Goal: Find specific page/section: Find specific page/section

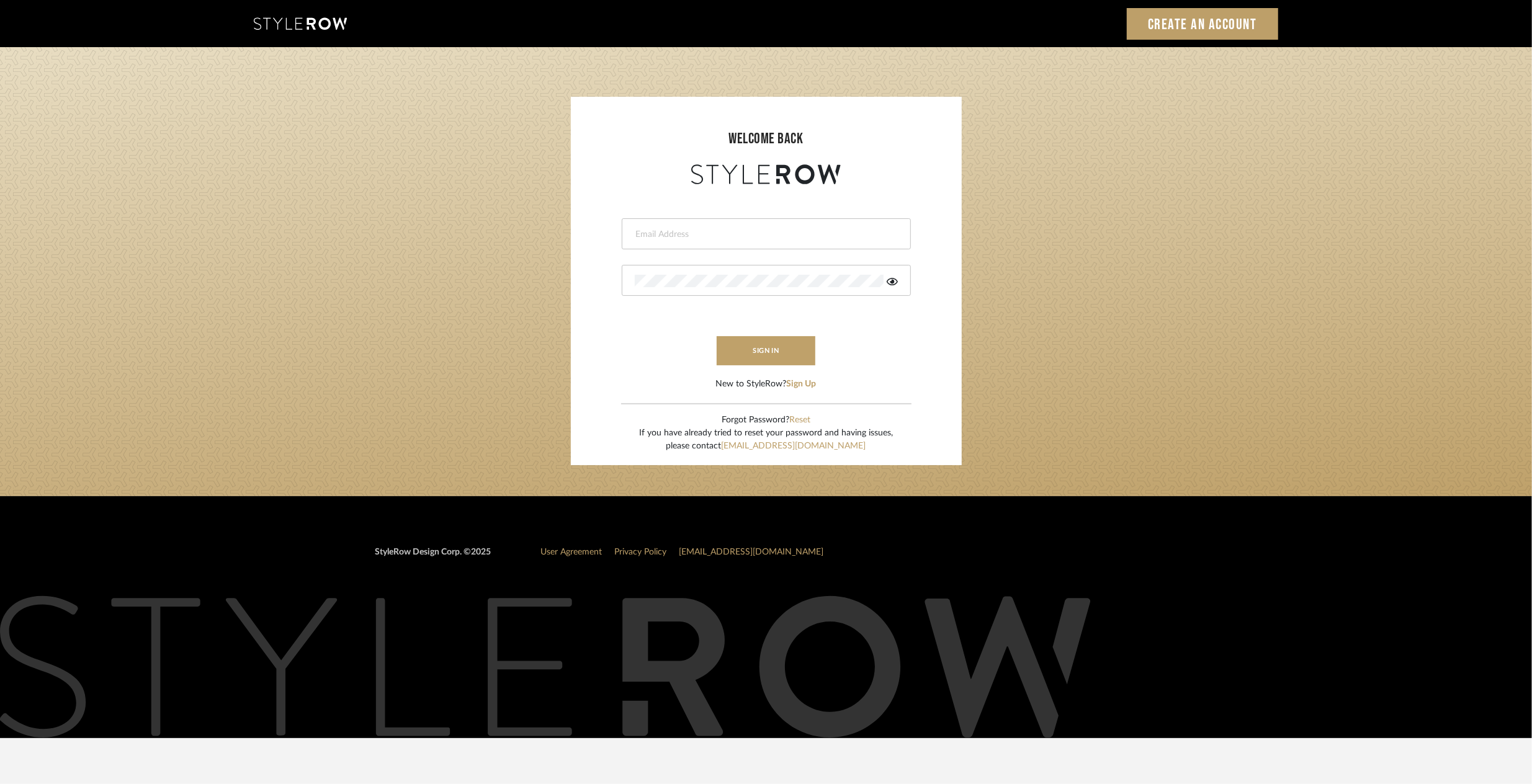
type input "riley@ceid.net"
click at [778, 361] on button "sign in" at bounding box center [766, 351] width 99 height 29
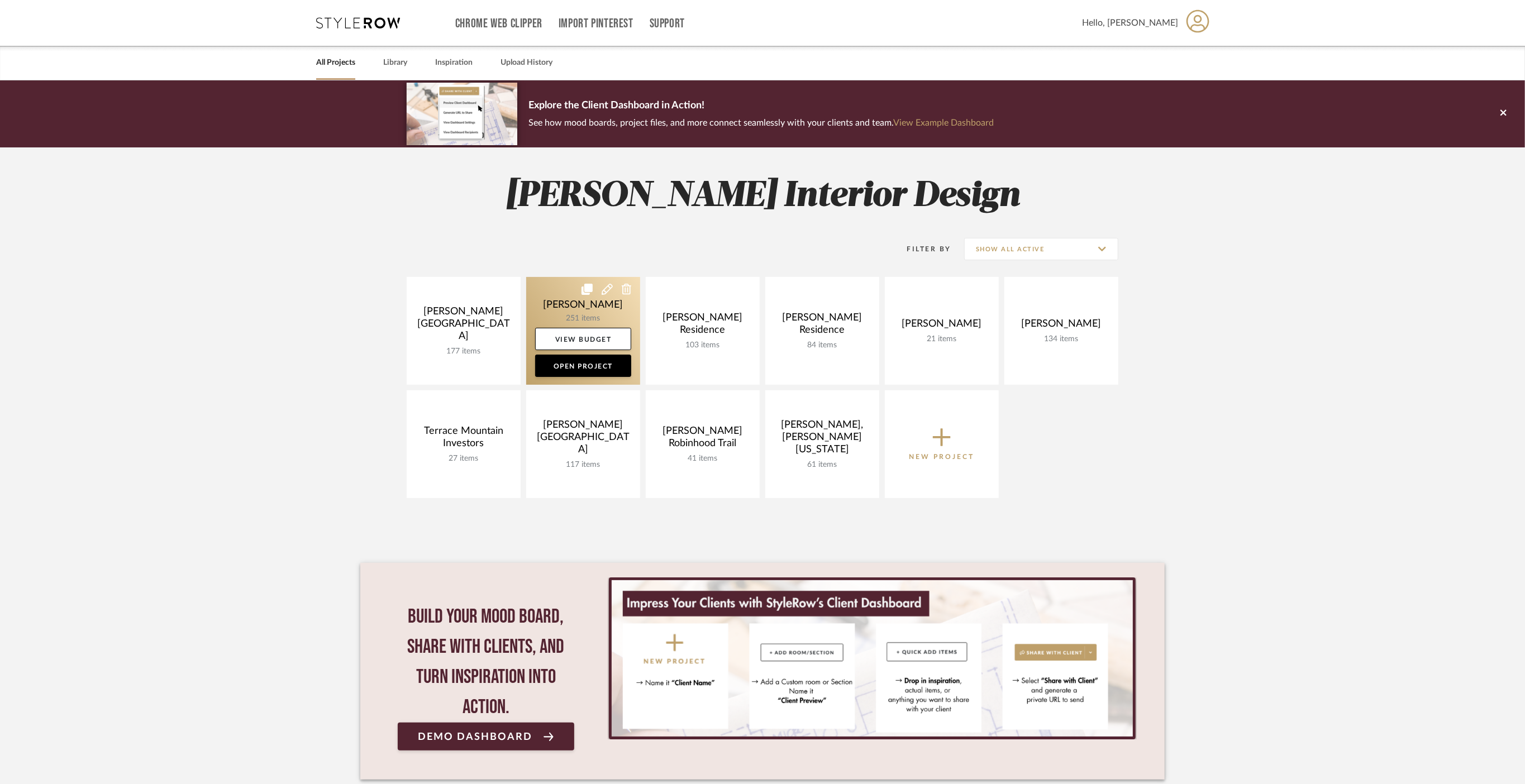
click at [557, 302] on link at bounding box center [583, 330] width 114 height 108
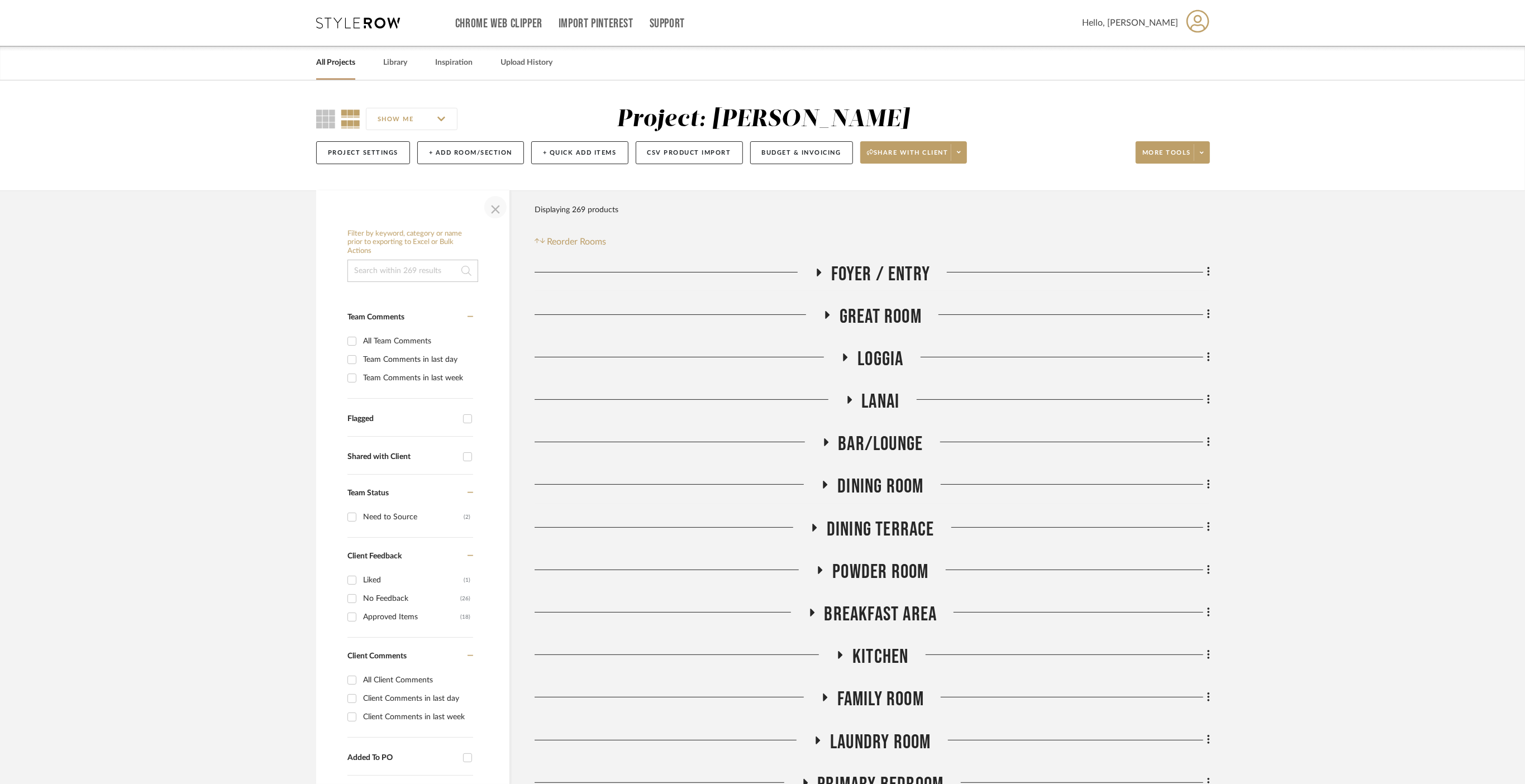
click at [492, 201] on span "button" at bounding box center [495, 207] width 27 height 27
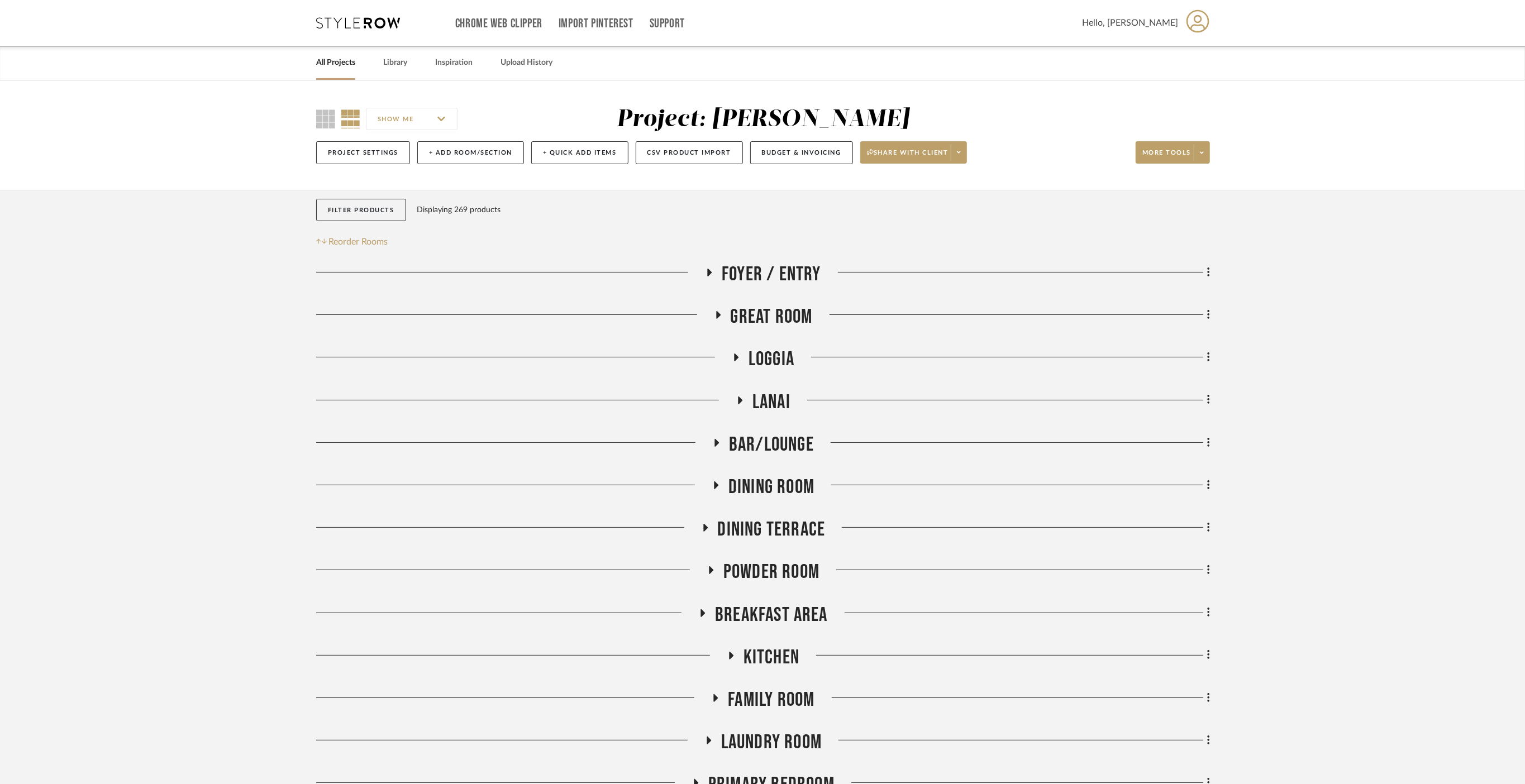
click at [762, 357] on span "Loggia" at bounding box center [771, 360] width 46 height 24
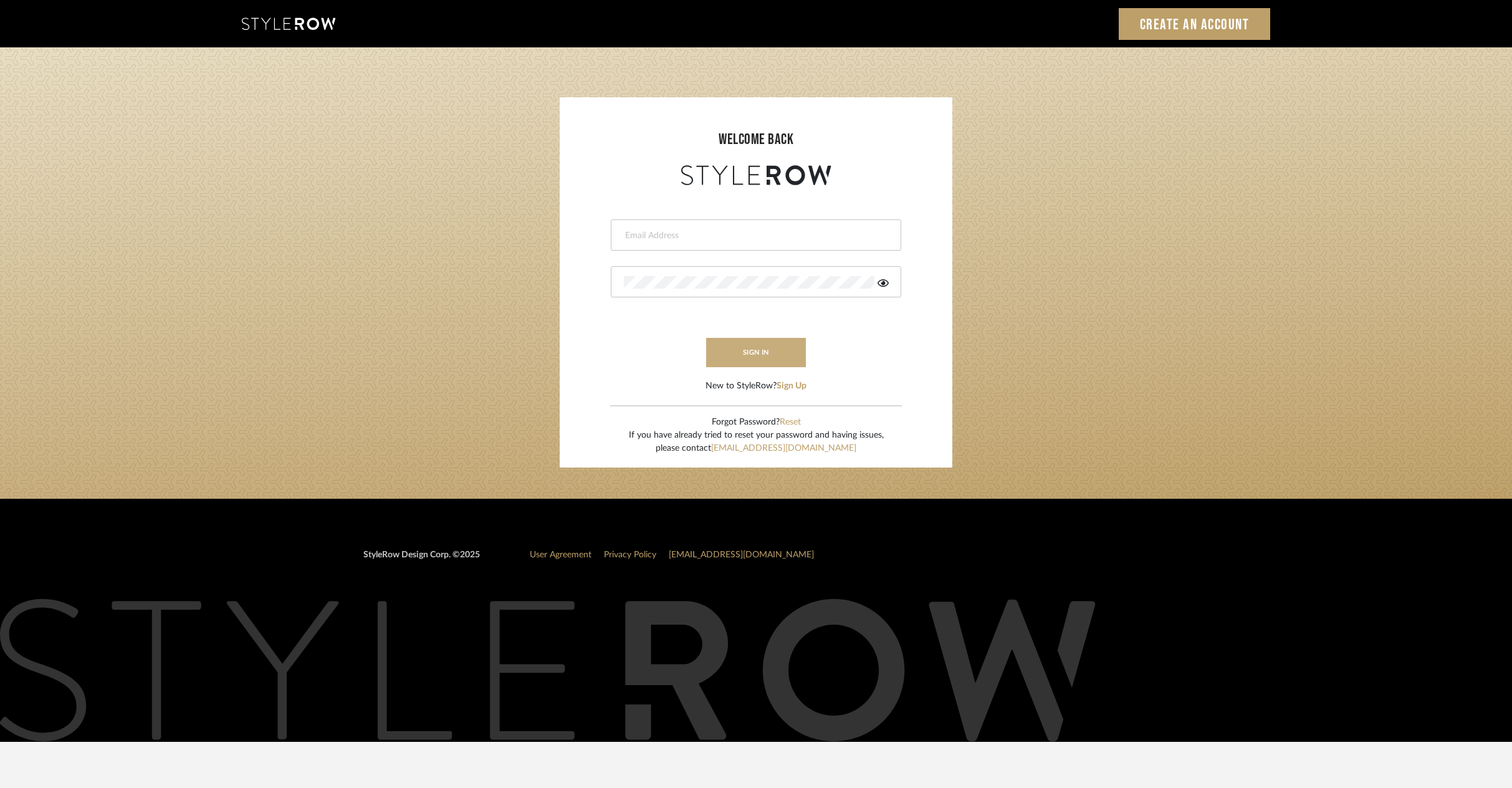
type input "[PERSON_NAME][EMAIL_ADDRESS][DOMAIN_NAME]"
click at [756, 356] on button "sign in" at bounding box center [756, 352] width 99 height 29
